Goal: Information Seeking & Learning: Understand process/instructions

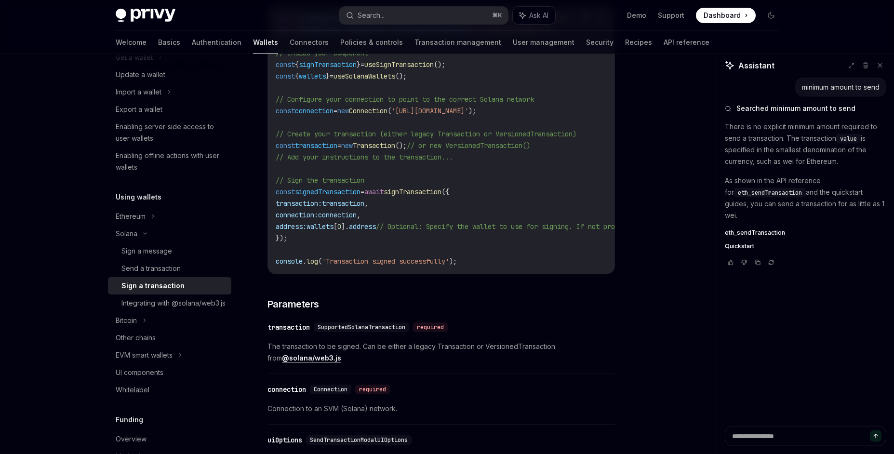
scroll to position [362, 0]
click at [145, 46] on div "Ethereum" at bounding box center [140, 40] width 48 height 12
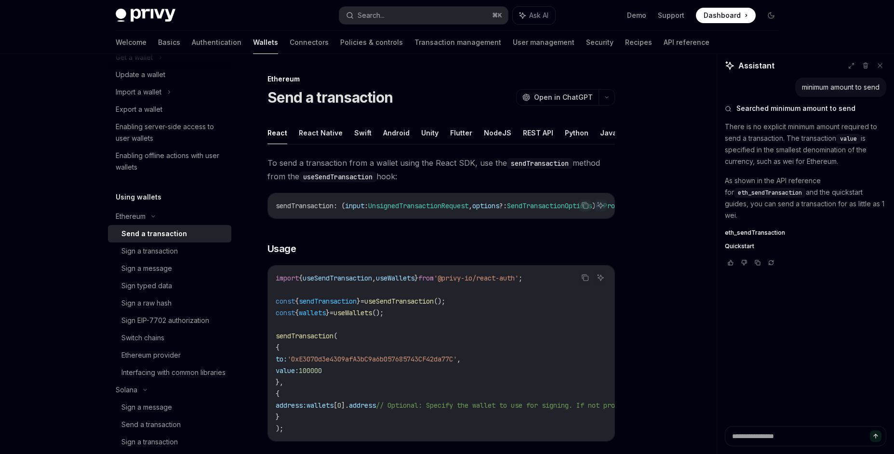
click at [143, 233] on div "Send a transaction" at bounding box center [154, 234] width 66 height 12
click at [161, 253] on div "Sign a transaction" at bounding box center [149, 251] width 56 height 12
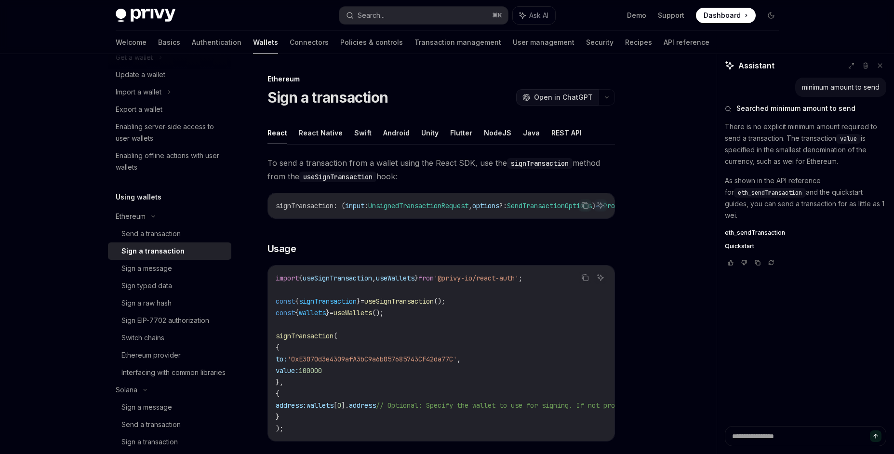
click at [556, 98] on span "Open in ChatGPT" at bounding box center [563, 98] width 59 height 10
click at [158, 237] on div "Send a transaction" at bounding box center [150, 234] width 59 height 12
type textarea "*"
click at [558, 96] on span "Open in ChatGPT" at bounding box center [563, 98] width 59 height 10
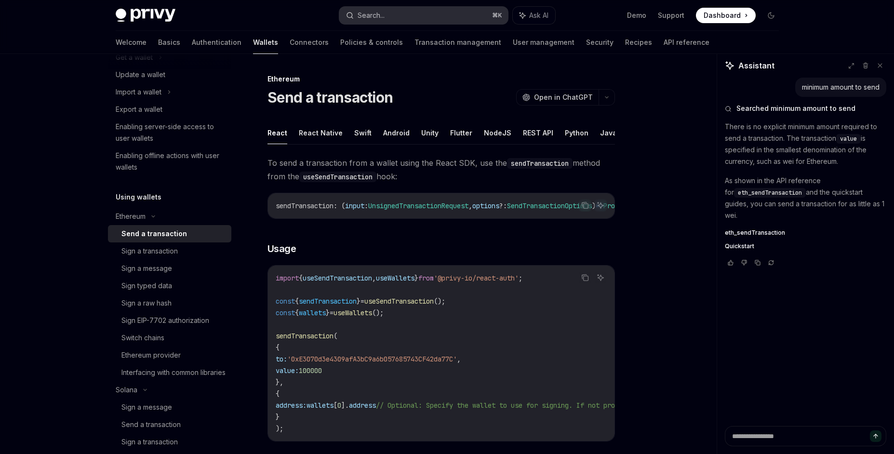
click at [428, 17] on button "Search... ⌘ K" at bounding box center [423, 15] width 169 height 17
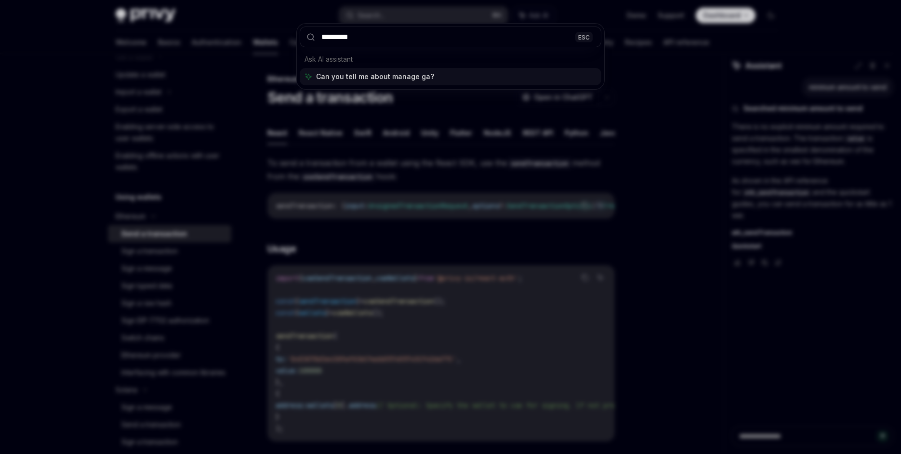
type input "**********"
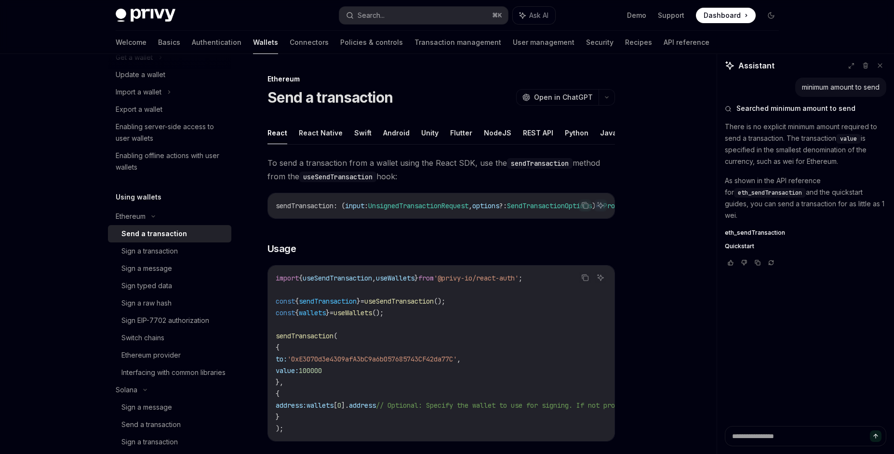
scroll to position [46, 0]
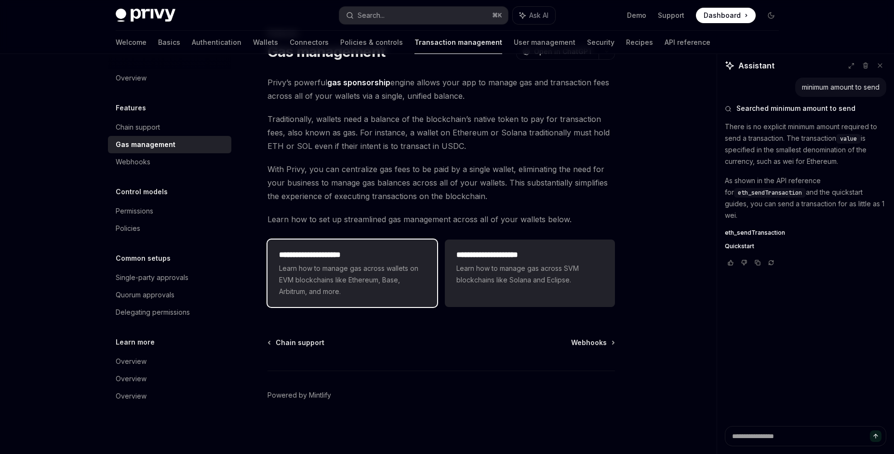
click at [373, 291] on span "Learn how to manage gas across wallets on EVM blockchains like Ethereum, Base, …" at bounding box center [352, 280] width 146 height 35
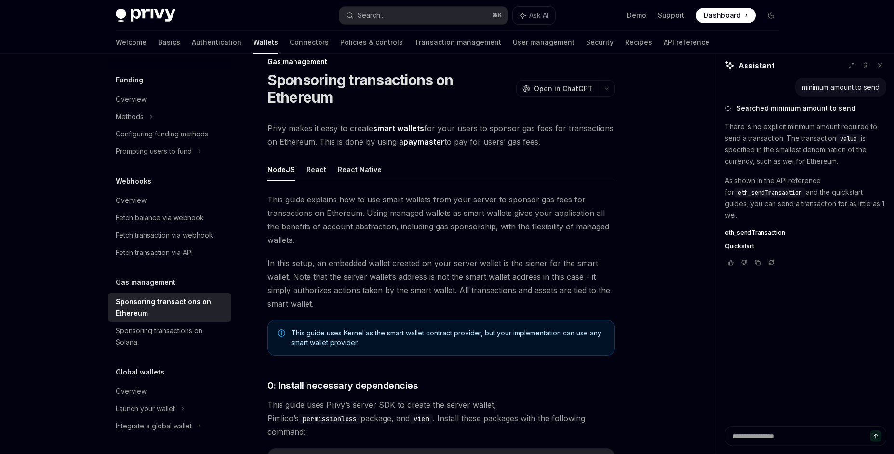
scroll to position [15, 0]
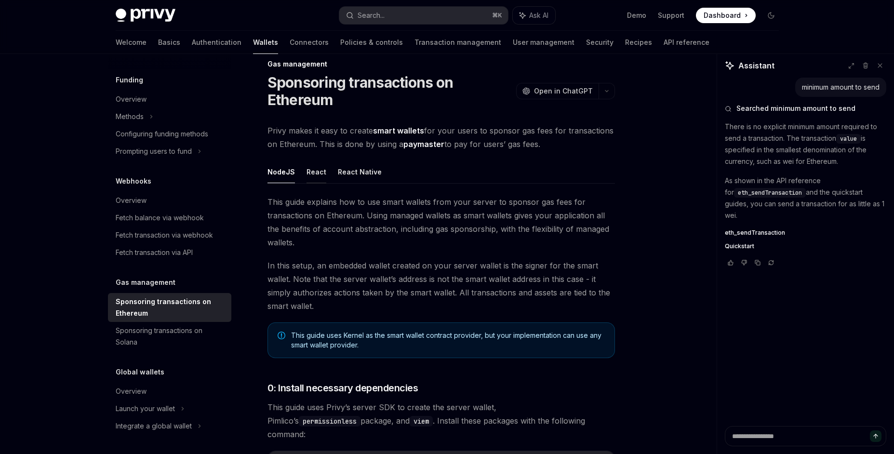
click at [311, 173] on button "React" at bounding box center [316, 171] width 20 height 23
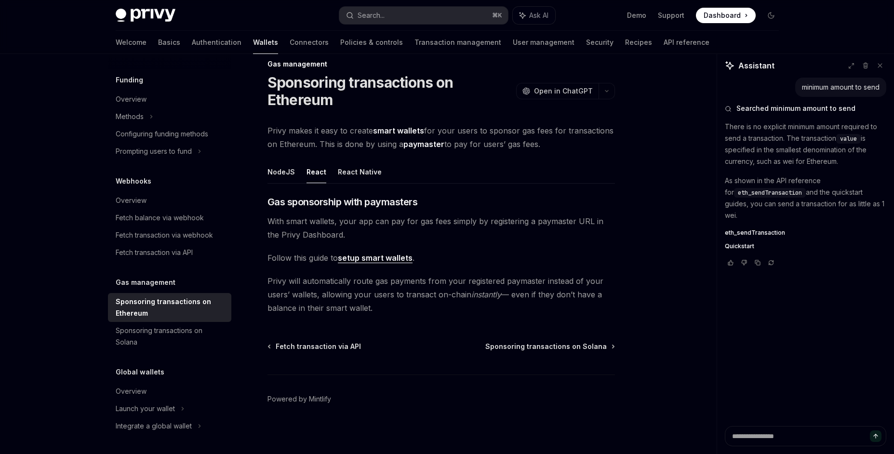
scroll to position [19, 0]
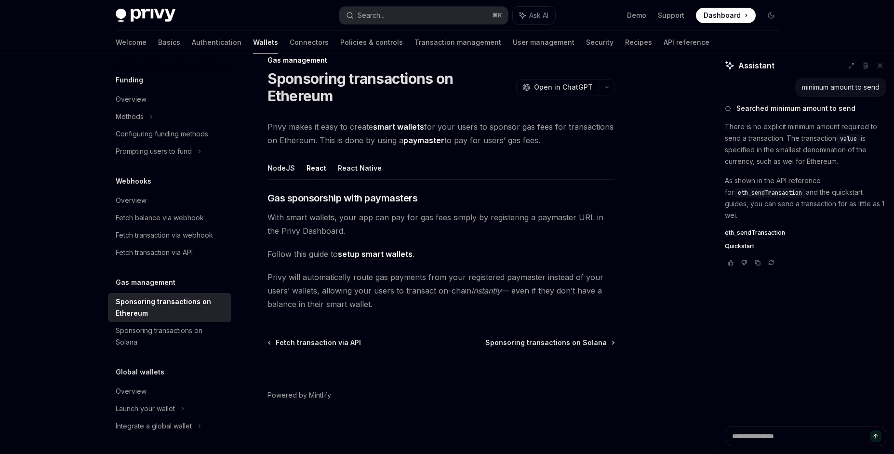
click at [387, 257] on link "setup smart wallets" at bounding box center [375, 254] width 75 height 10
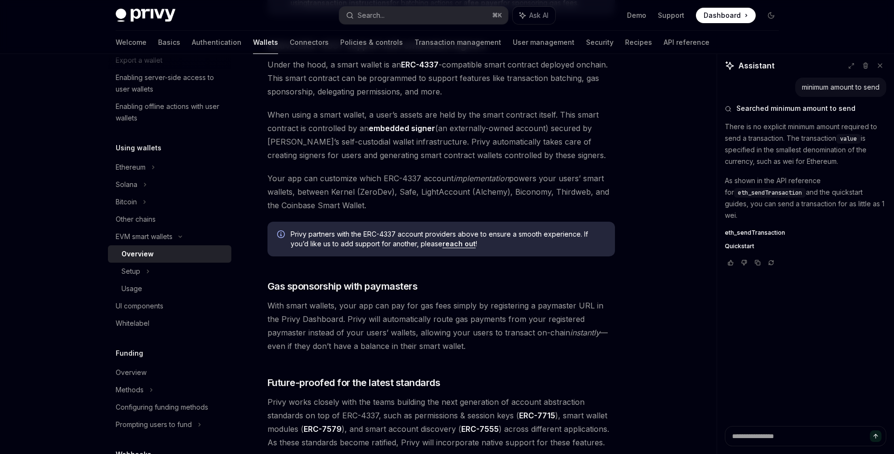
scroll to position [561, 0]
click at [388, 286] on span "Gas sponsorship with paymasters" at bounding box center [342, 286] width 150 height 13
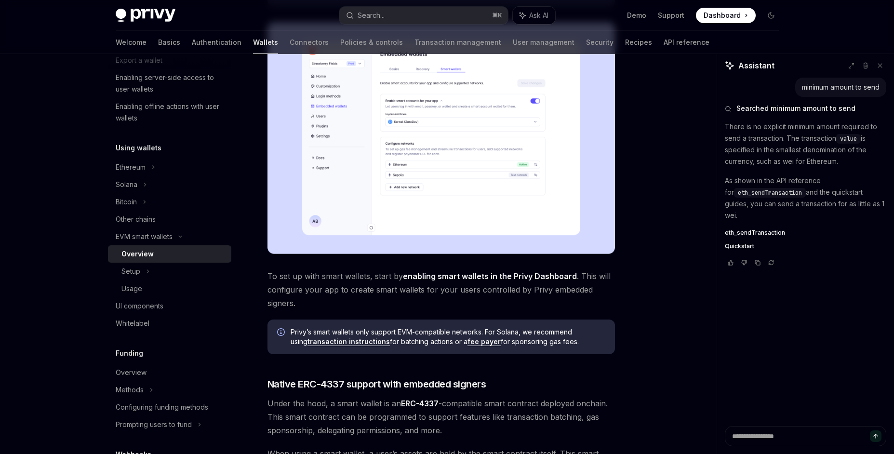
scroll to position [222, 0]
click at [521, 278] on link "enabling smart wallets in the Privy Dashboard" at bounding box center [490, 277] width 174 height 10
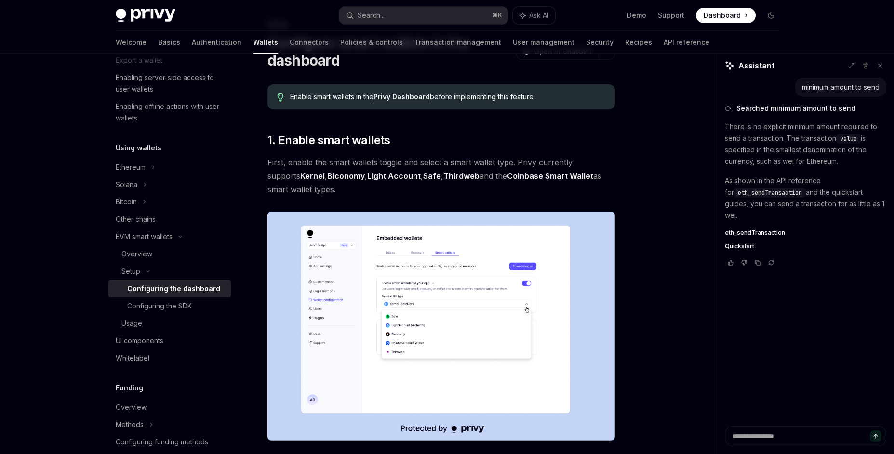
scroll to position [62, 0]
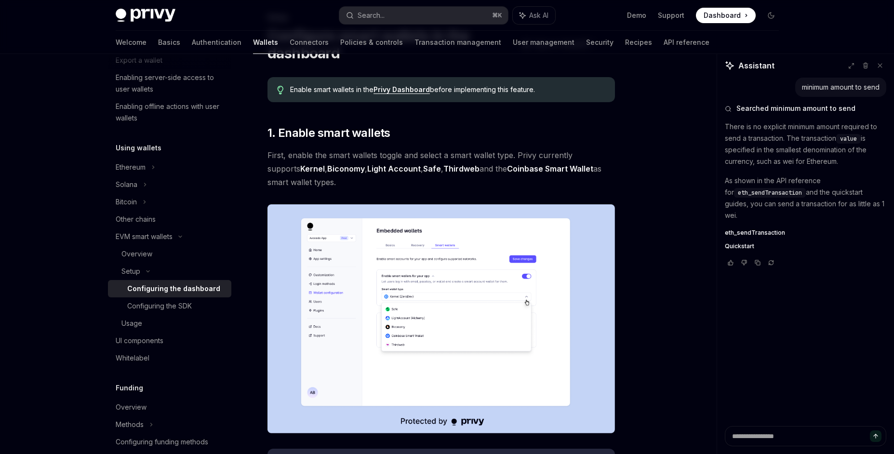
click at [508, 290] on img at bounding box center [440, 318] width 347 height 229
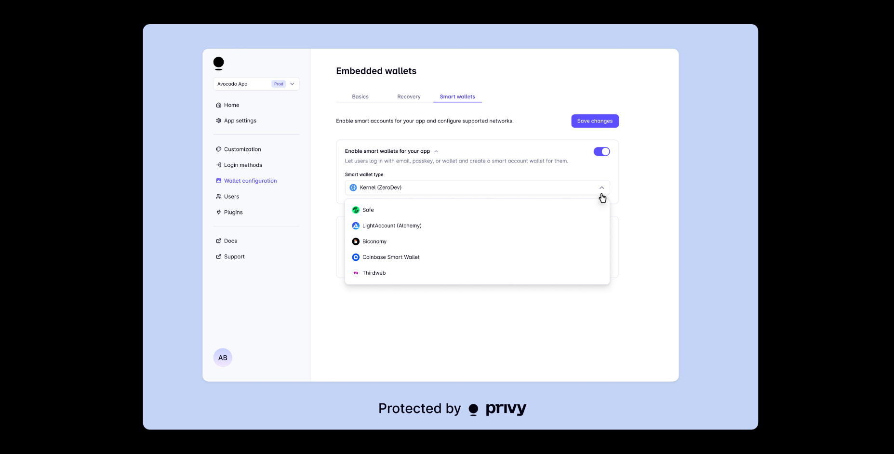
scroll to position [159, 0]
type textarea "*"
